Goal: Navigation & Orientation: Find specific page/section

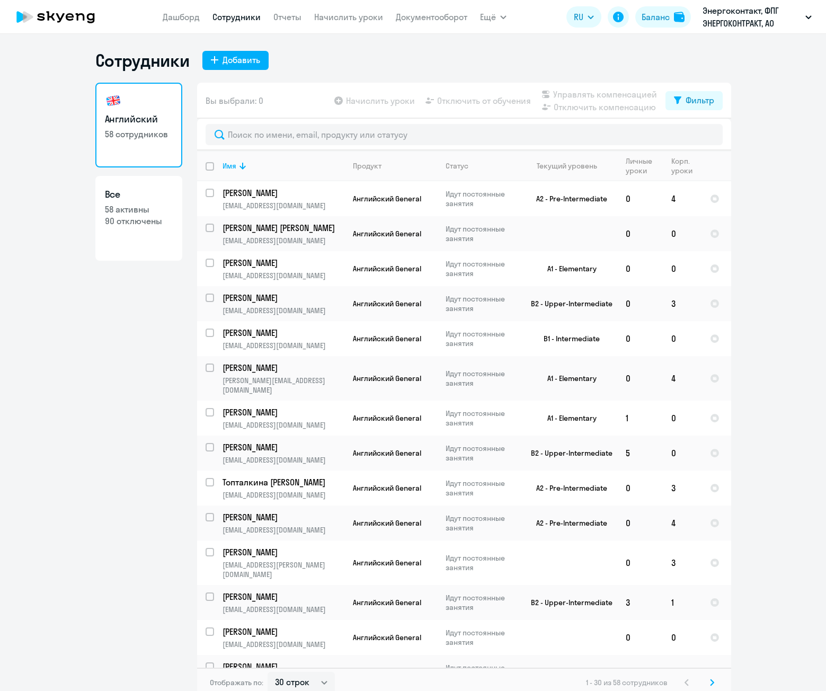
select select "30"
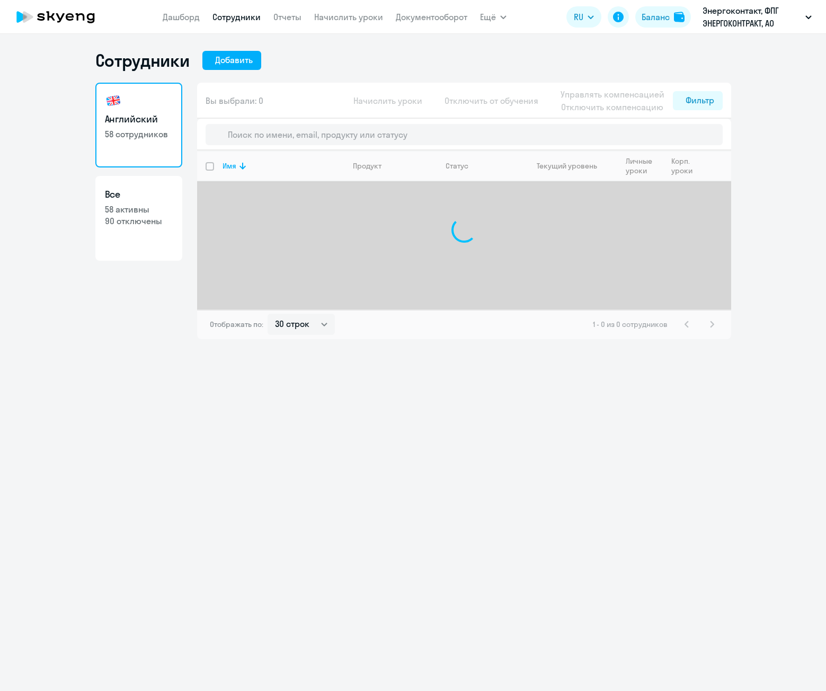
select select "30"
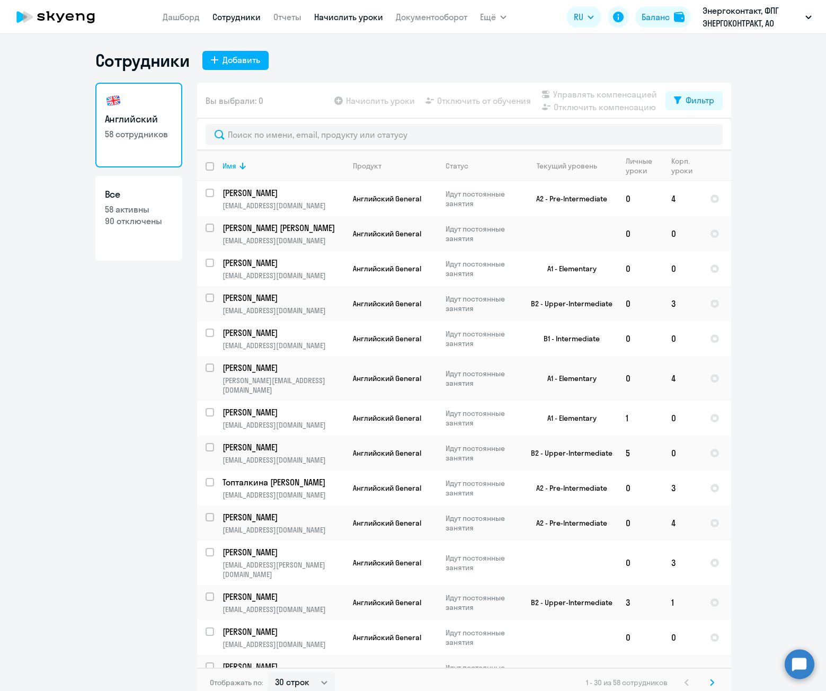
click at [349, 15] on link "Начислить уроки" at bounding box center [348, 17] width 69 height 11
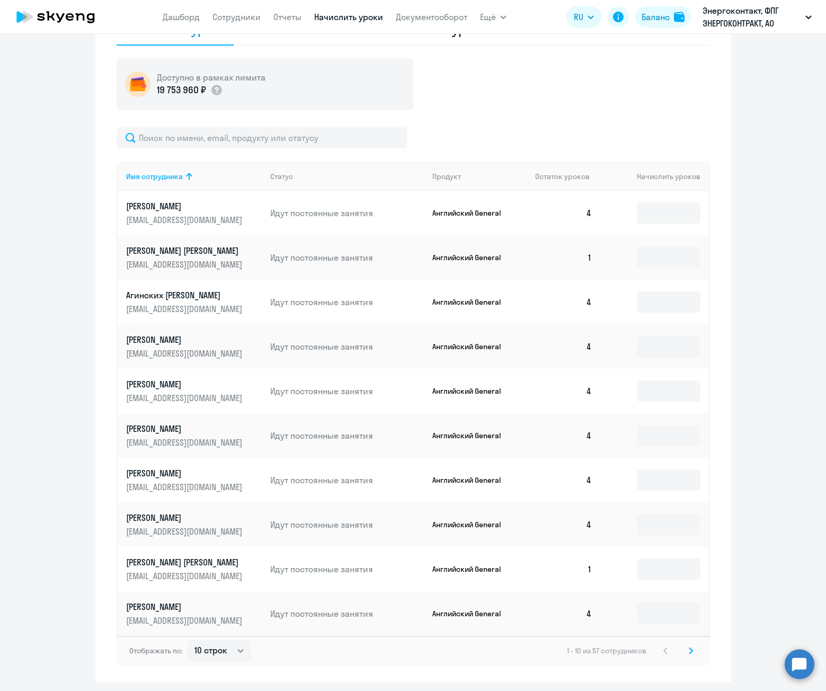
scroll to position [352, 0]
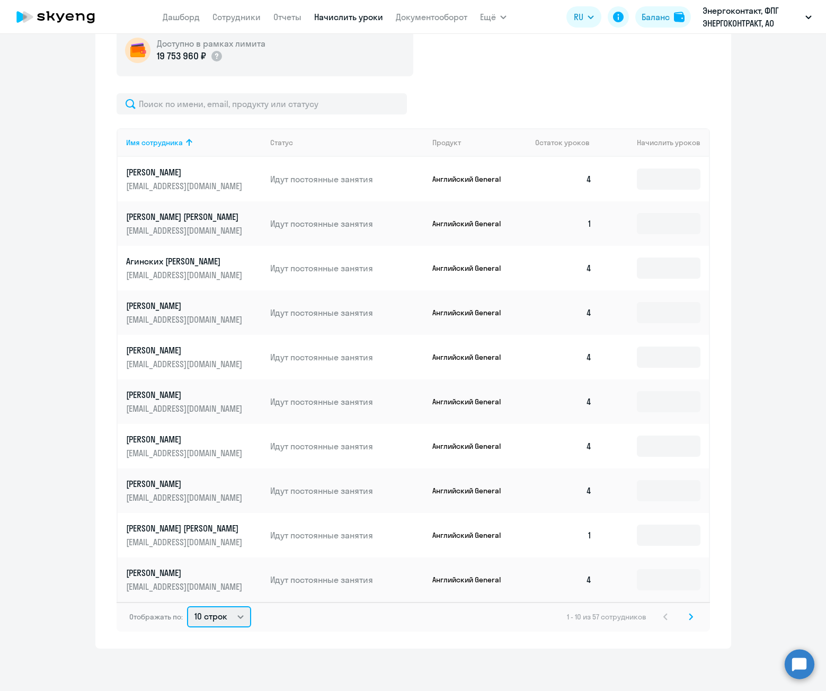
click at [216, 611] on select "10 строк 30 строк 50 строк" at bounding box center [219, 616] width 64 height 21
select select "50"
click at [187, 606] on select "10 строк 30 строк 50 строк" at bounding box center [219, 616] width 64 height 21
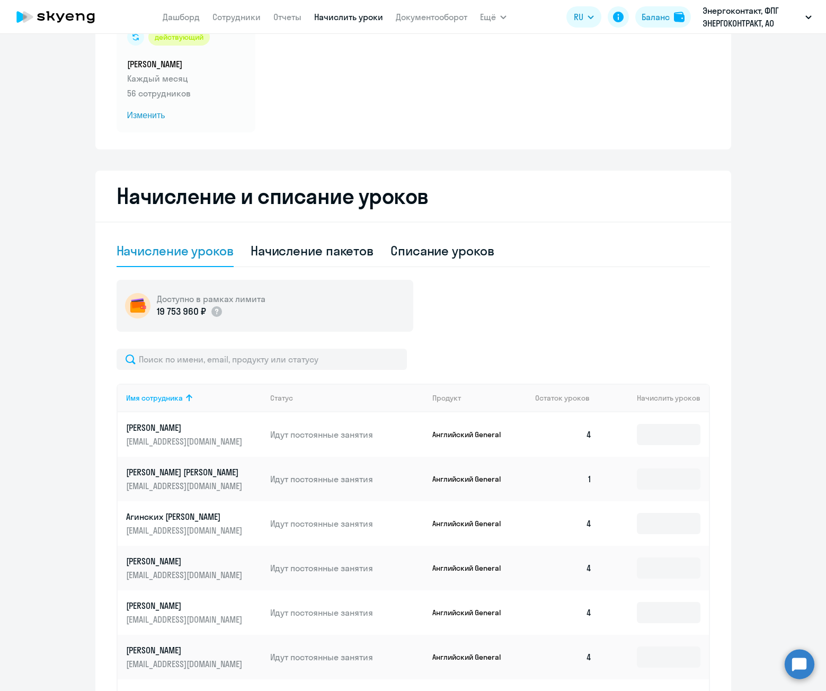
scroll to position [0, 0]
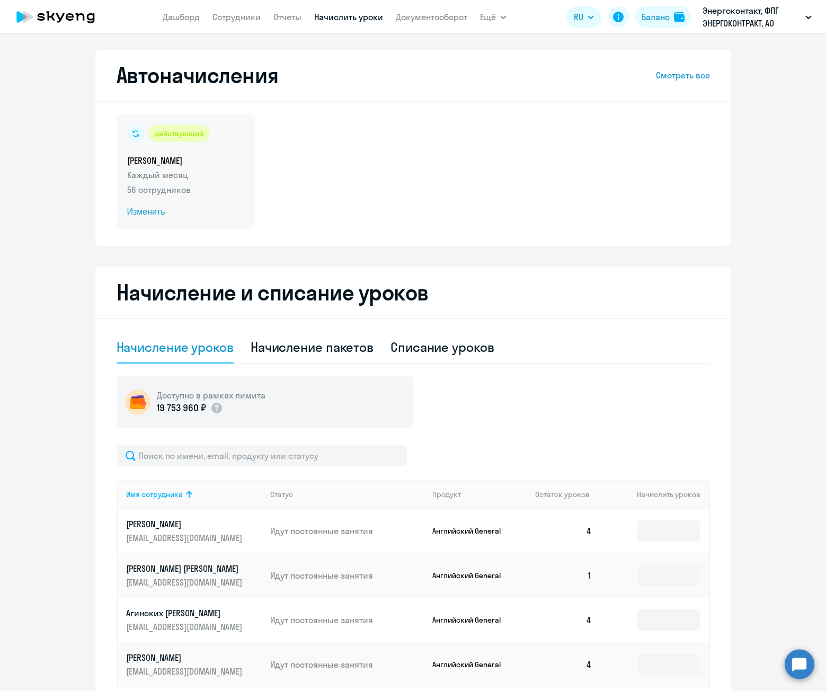
click at [147, 211] on span "Изменить" at bounding box center [186, 212] width 118 height 13
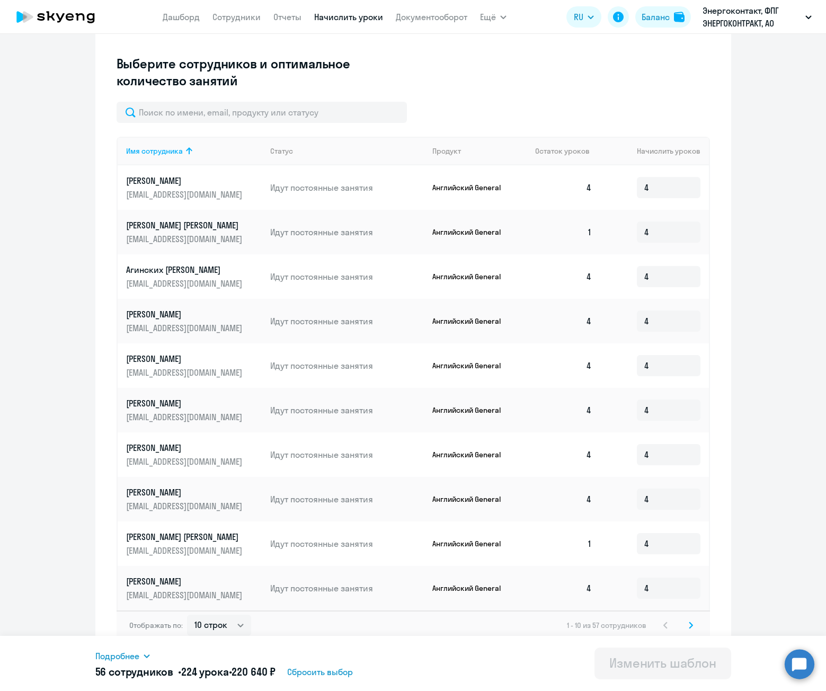
scroll to position [294, 0]
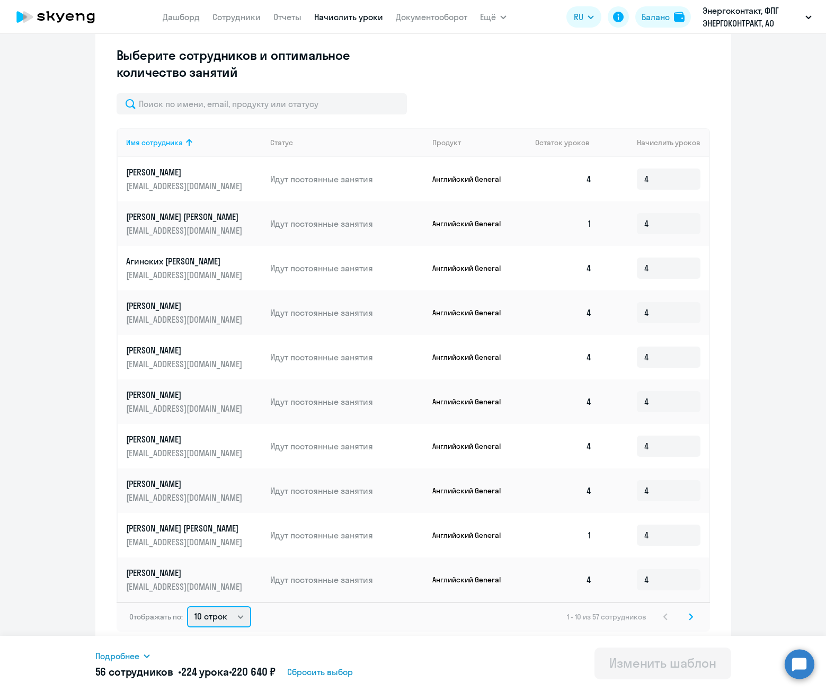
click at [231, 623] on select "10 строк 30 строк 50 строк" at bounding box center [219, 616] width 64 height 21
select select "50"
click at [187, 606] on select "10 строк 30 строк 50 строк" at bounding box center [219, 616] width 64 height 21
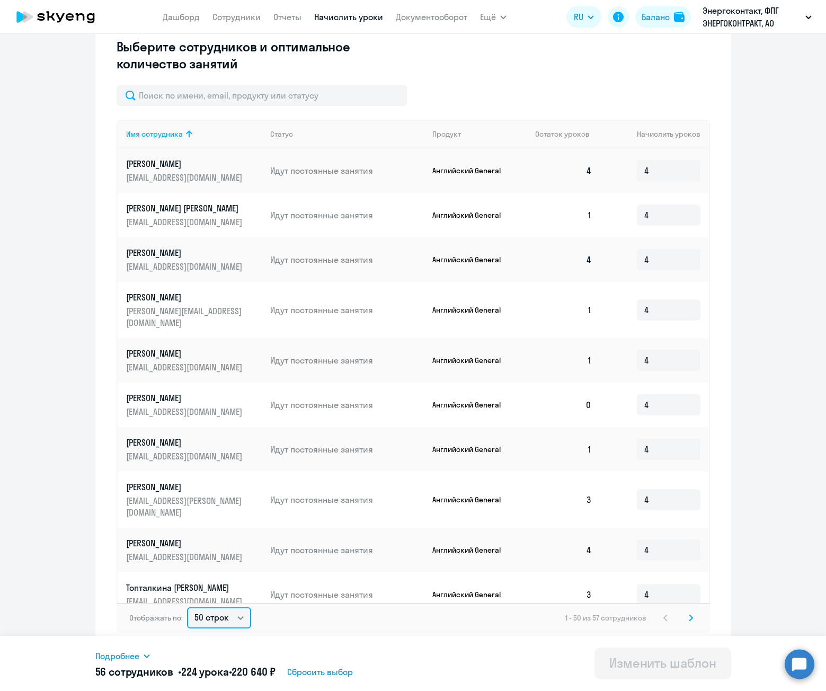
scroll to position [303, 0]
click at [689, 617] on icon at bounding box center [691, 616] width 4 height 7
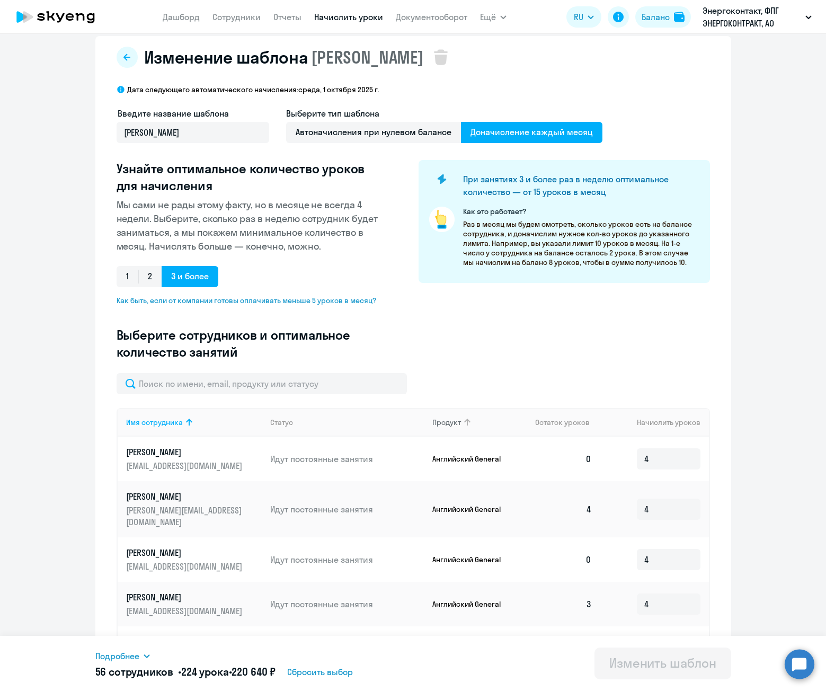
scroll to position [0, 0]
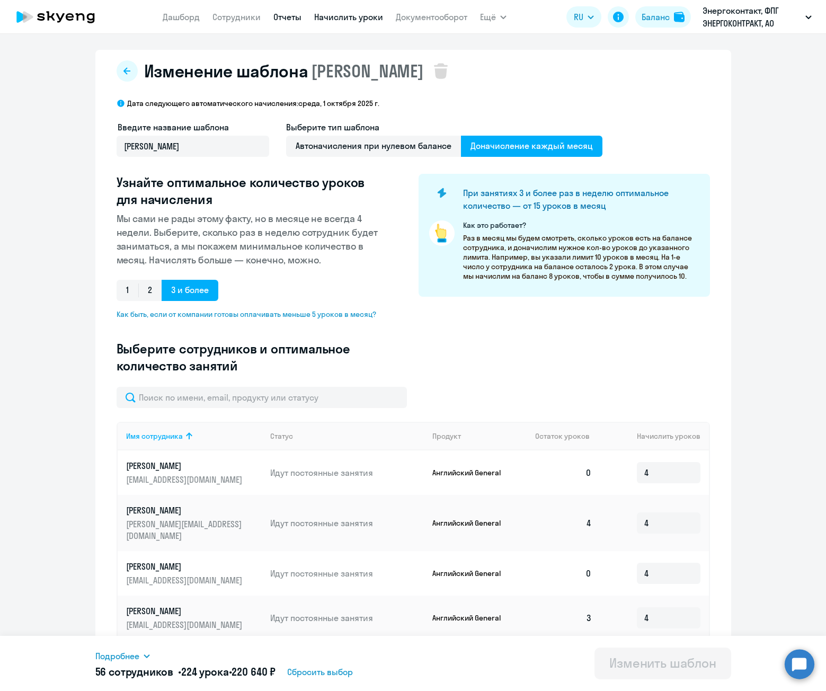
click at [281, 19] on link "Отчеты" at bounding box center [287, 17] width 28 height 11
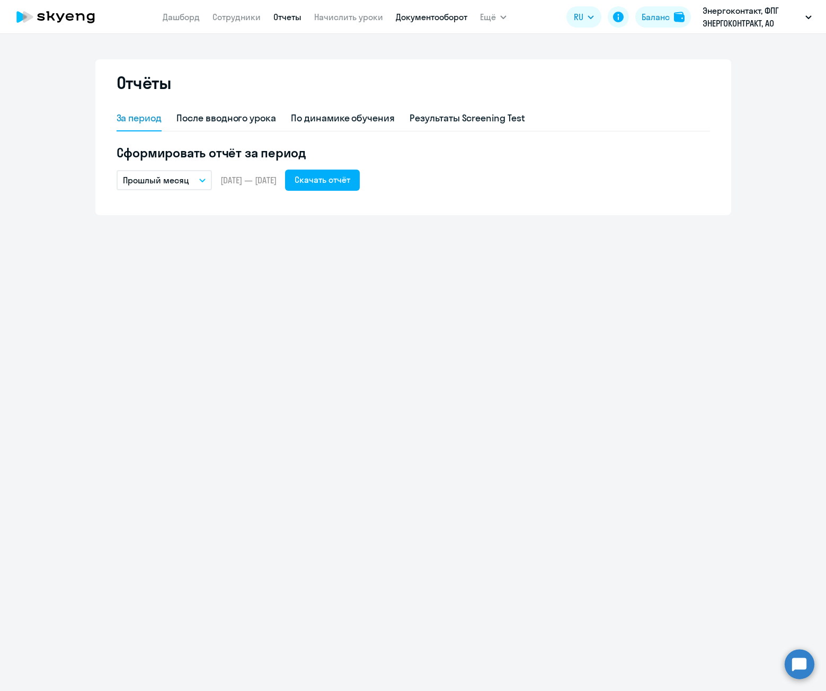
click at [428, 16] on link "Документооборот" at bounding box center [432, 17] width 72 height 11
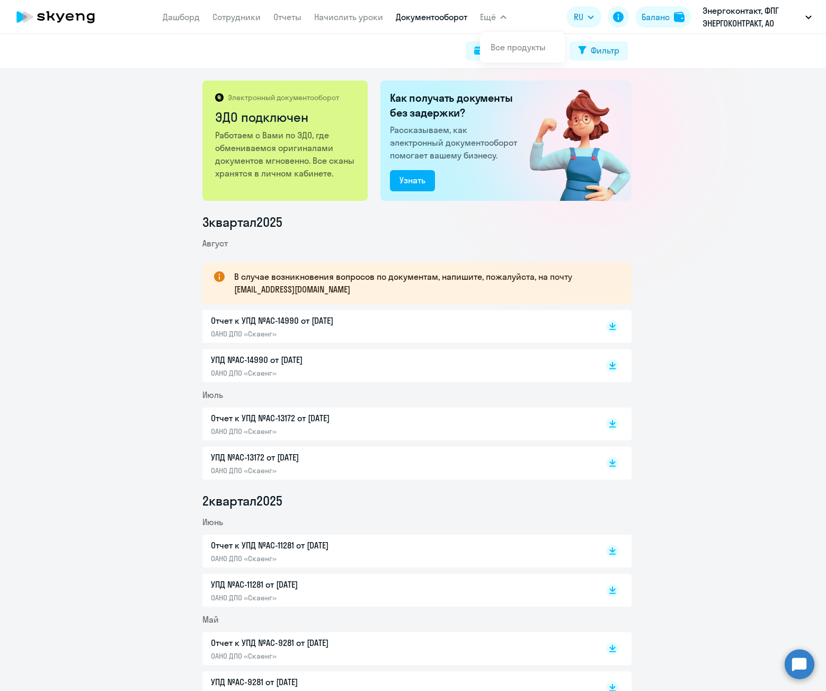
click at [487, 13] on span "Ещё" at bounding box center [488, 17] width 16 height 13
click at [491, 22] on span "Ещё" at bounding box center [488, 17] width 16 height 13
click at [198, 21] on link "Дашборд" at bounding box center [181, 17] width 37 height 11
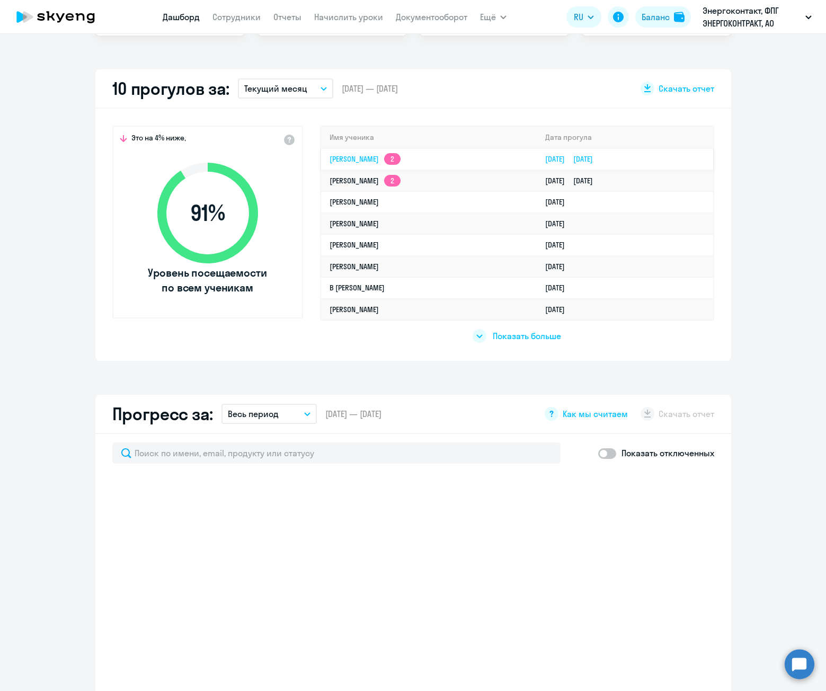
scroll to position [140, 0]
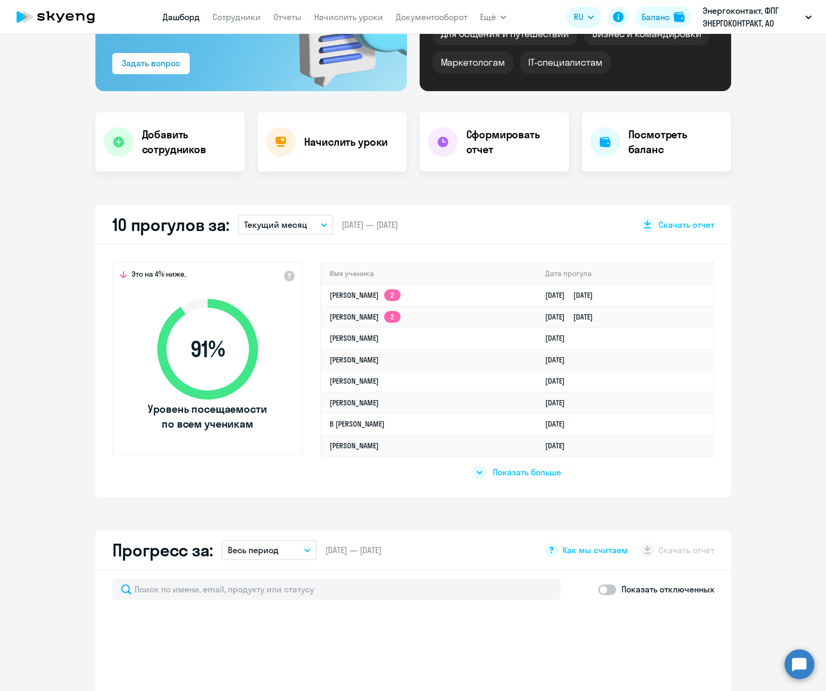
select select "30"
